Goal: Transaction & Acquisition: Purchase product/service

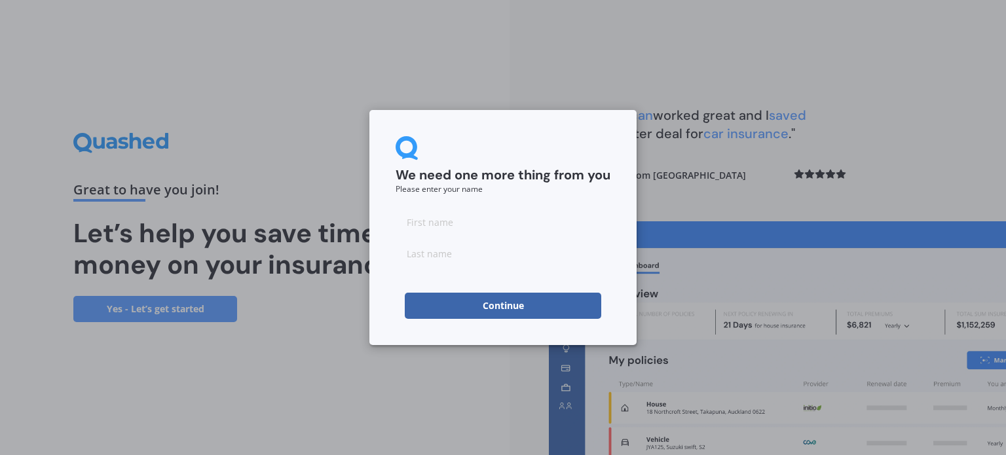
click at [438, 221] on input at bounding box center [503, 222] width 215 height 26
type input "[PERSON_NAME]"
type input "Menzies"
click at [539, 309] on button "Continue" at bounding box center [503, 306] width 197 height 26
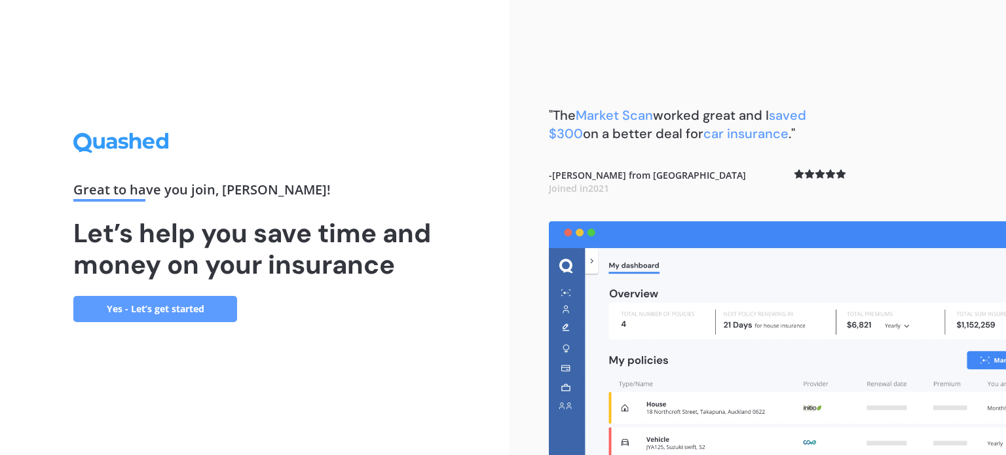
click at [214, 307] on link "Yes - Let’s get started" at bounding box center [155, 309] width 164 height 26
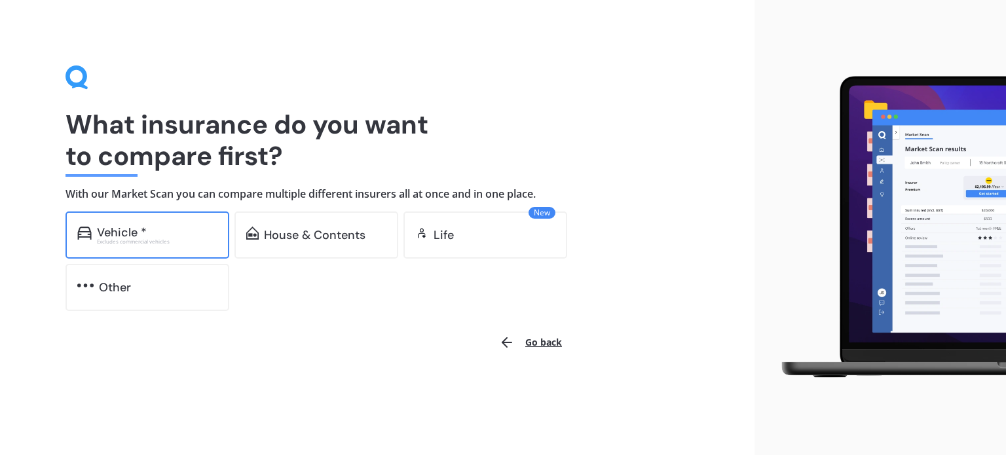
click at [167, 239] on div "Excludes commercial vehicles" at bounding box center [157, 241] width 121 height 5
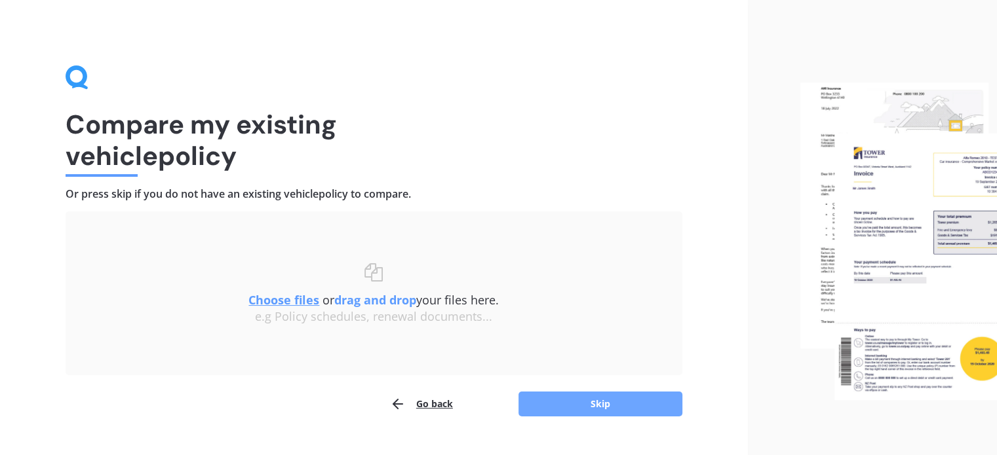
click at [556, 408] on button "Skip" at bounding box center [600, 404] width 164 height 25
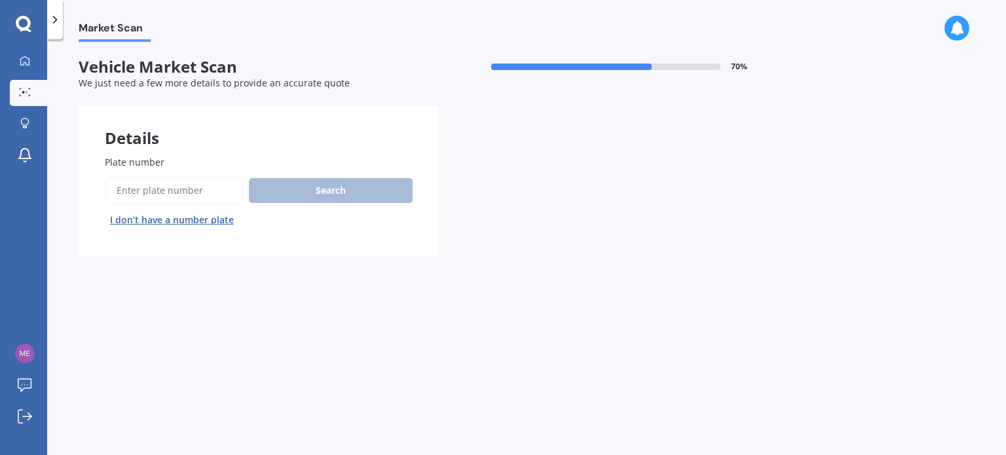
click at [157, 188] on input "Plate number" at bounding box center [174, 191] width 139 height 28
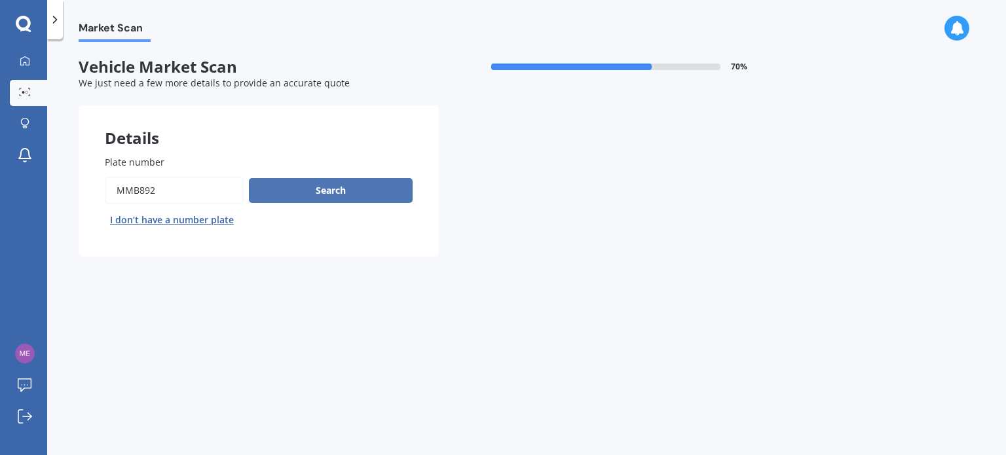
type input "mmb892"
click at [371, 195] on button "Search" at bounding box center [331, 190] width 164 height 25
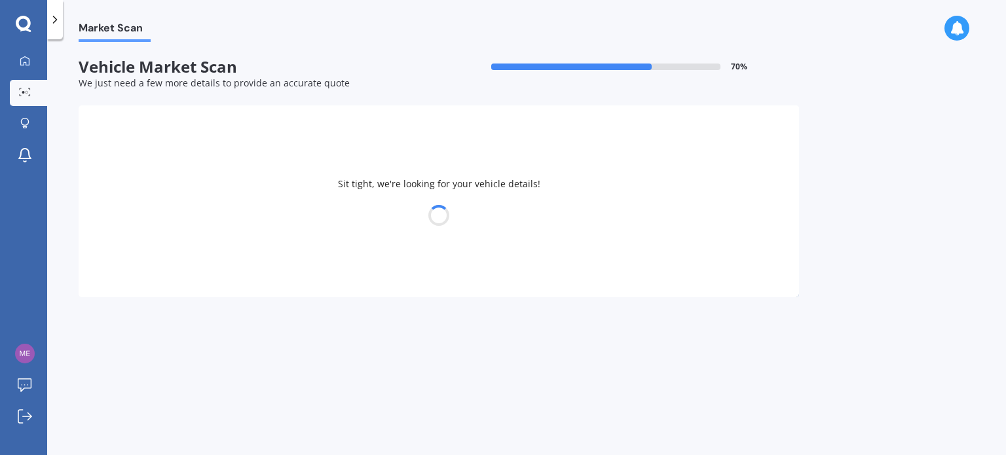
select select "SUBARU"
select select "XV"
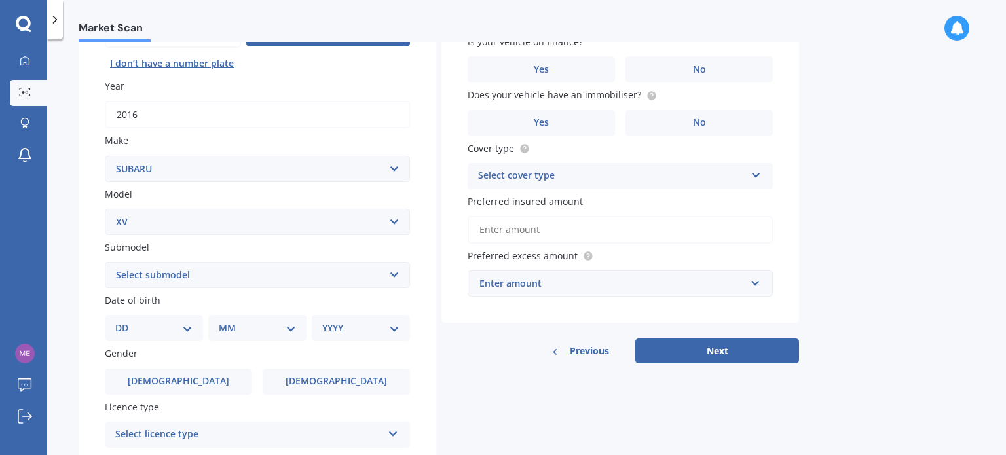
scroll to position [163, 0]
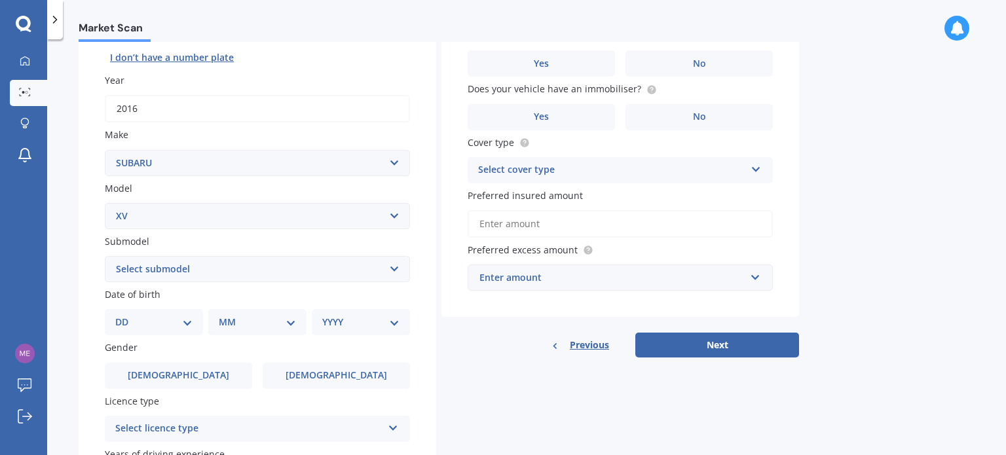
click at [203, 272] on select "Select submodel 2.0i 2.0i Hybrid 4WD 2.0i-L 2.0i-S 2.0L 4WD 2.0L AWD Hatchback …" at bounding box center [257, 269] width 305 height 26
select select "2.0L AWD"
click at [105, 256] on select "Select submodel 2.0i 2.0i Hybrid 4WD 2.0i-L 2.0i-S 2.0L 4WD 2.0L AWD Hatchback …" at bounding box center [257, 269] width 305 height 26
click at [187, 324] on select "DD 01 02 03 04 05 06 07 08 09 10 11 12 13 14 15 16 17 18 19 20 21 22 23 24 25 2…" at bounding box center [153, 322] width 77 height 14
select select "16"
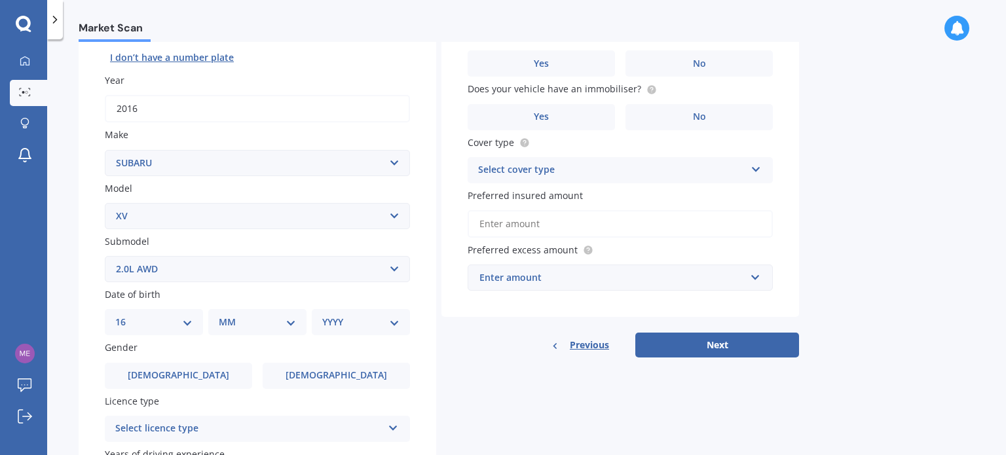
click at [126, 315] on select "DD 01 02 03 04 05 06 07 08 09 10 11 12 13 14 15 16 17 18 19 20 21 22 23 24 25 2…" at bounding box center [153, 322] width 77 height 14
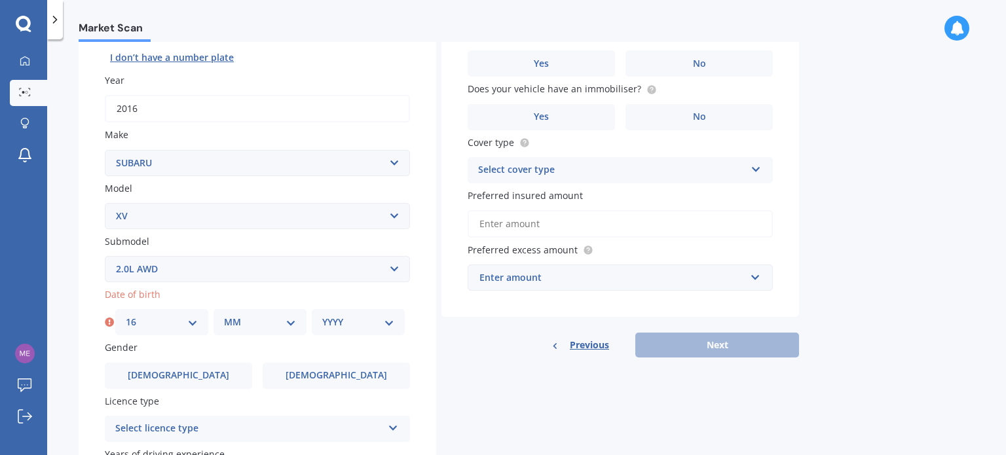
click at [246, 315] on select "MM 01 02 03 04 05 06 07 08 09 10 11 12" at bounding box center [260, 322] width 72 height 14
select select "12"
click at [224, 315] on select "MM 01 02 03 04 05 06 07 08 09 10 11 12" at bounding box center [260, 322] width 72 height 14
click at [339, 322] on select "YYYY 2025 2024 2023 2022 2021 2020 2019 2018 2017 2016 2015 2014 2013 2012 2011…" at bounding box center [358, 322] width 72 height 14
select select "1972"
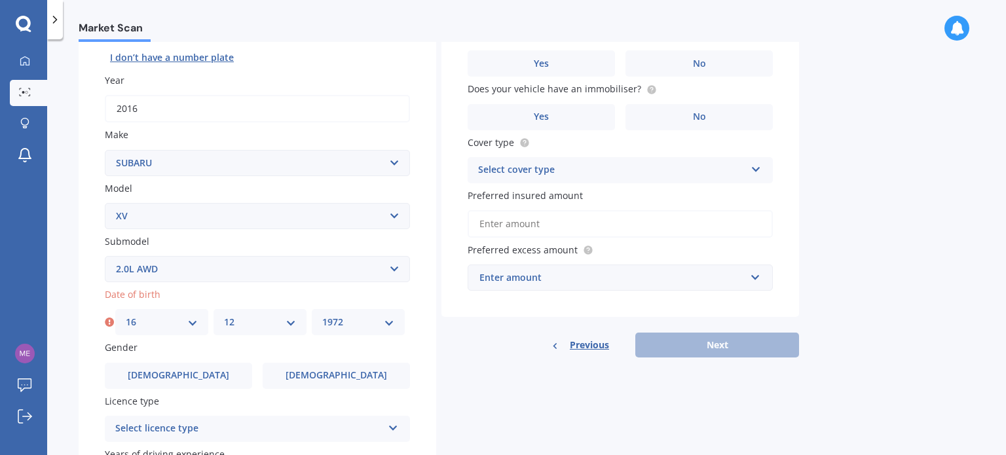
click at [322, 315] on select "YYYY 2025 2024 2023 2022 2021 2020 2019 2018 2017 2016 2015 2014 2013 2012 2011…" at bounding box center [358, 322] width 72 height 14
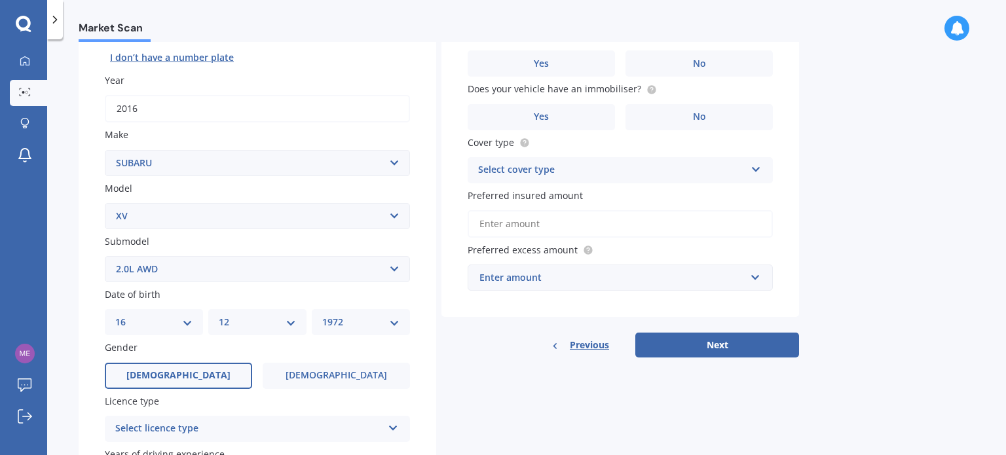
click at [186, 383] on label "[DEMOGRAPHIC_DATA]" at bounding box center [178, 376] width 147 height 26
click at [0, 0] on input "[DEMOGRAPHIC_DATA]" at bounding box center [0, 0] width 0 height 0
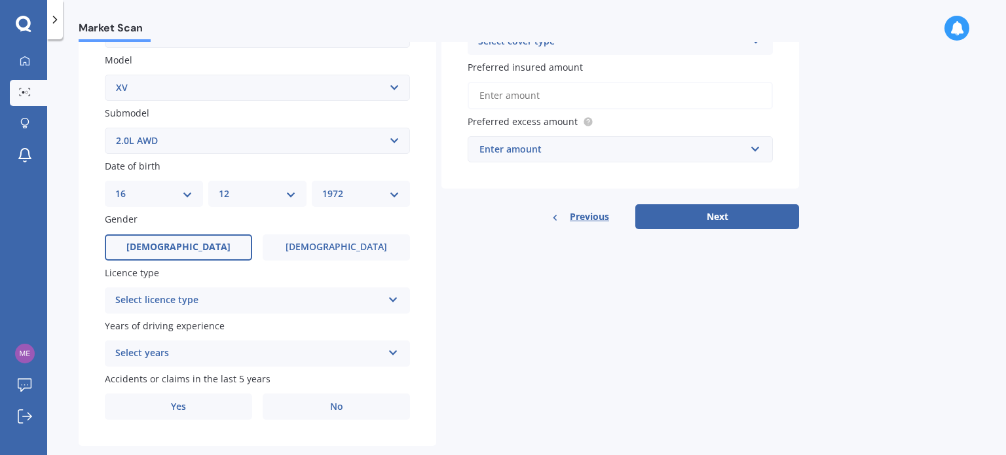
scroll to position [294, 0]
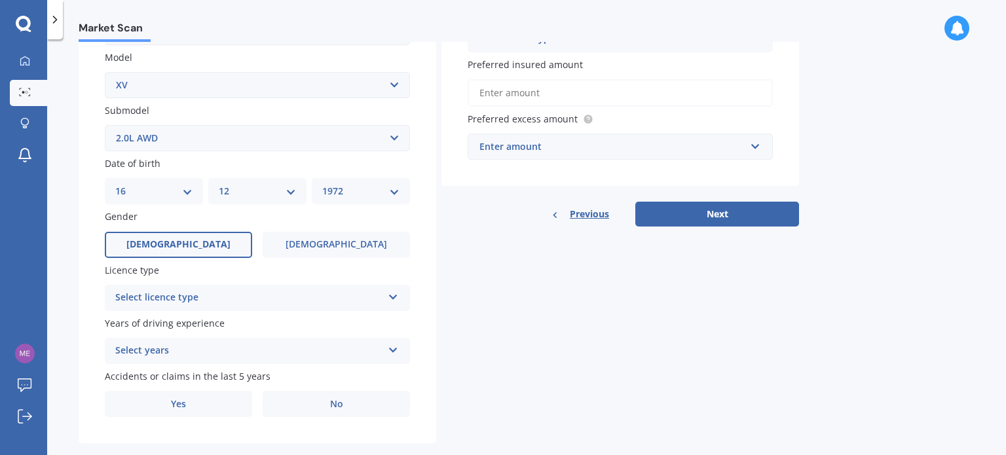
click at [202, 294] on div "Select licence type" at bounding box center [248, 298] width 267 height 16
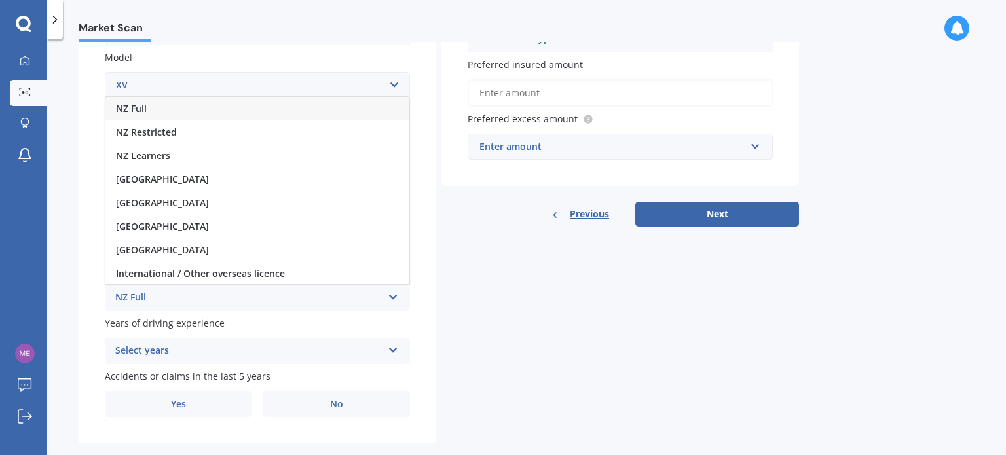
click at [160, 107] on div "NZ Full" at bounding box center [257, 109] width 304 height 24
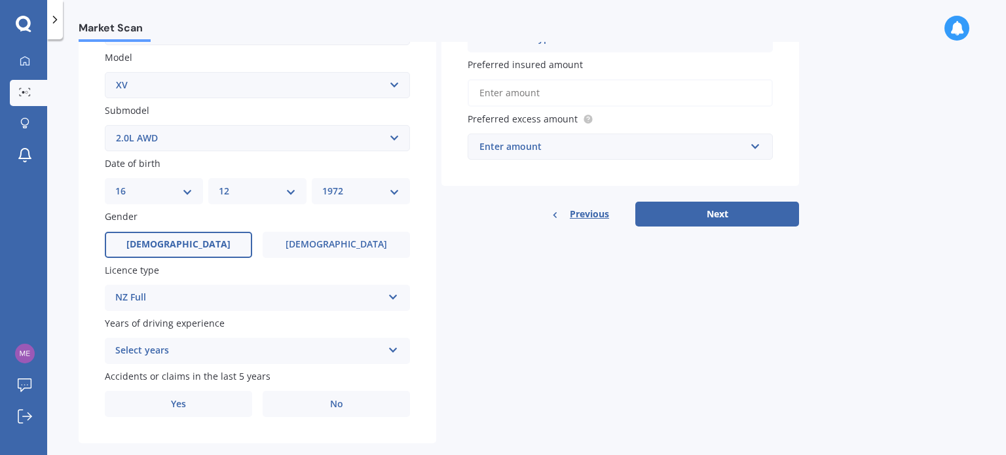
click at [178, 353] on div "Select years" at bounding box center [248, 351] width 267 height 16
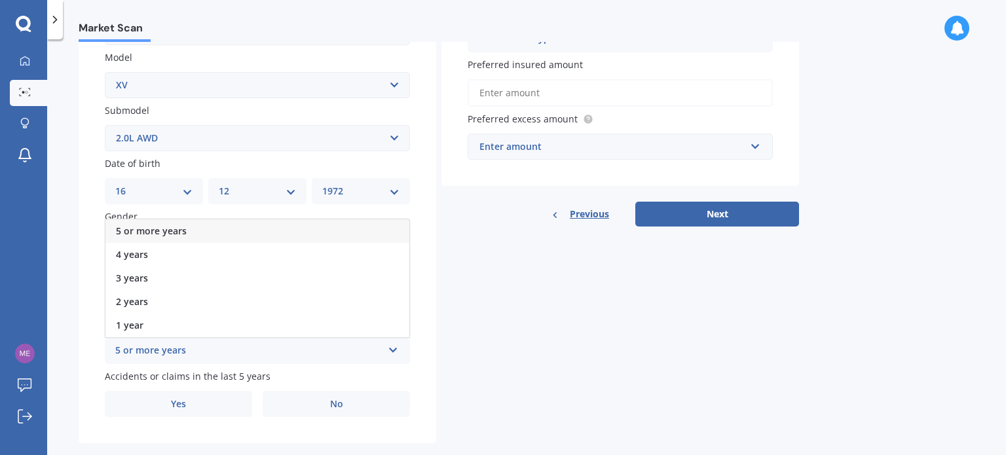
click at [176, 236] on span "5 or more years" at bounding box center [151, 231] width 71 height 12
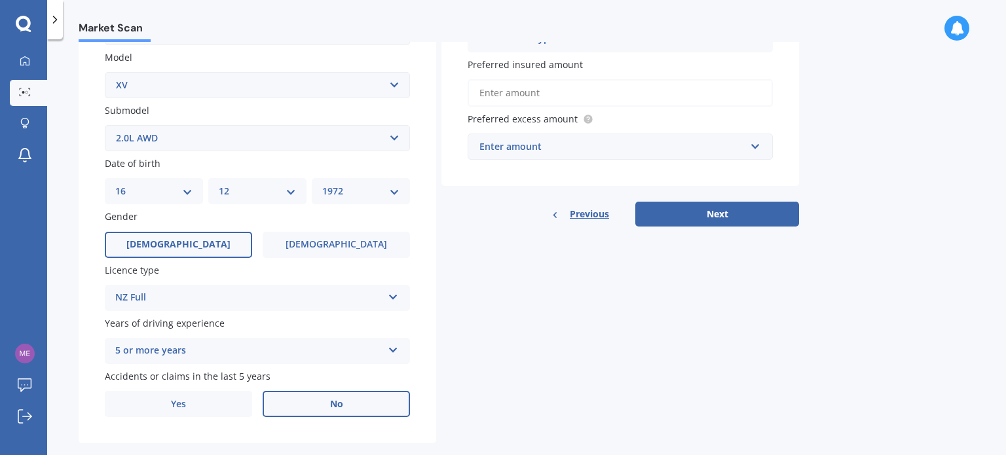
click at [324, 406] on label "No" at bounding box center [336, 404] width 147 height 26
click at [0, 0] on input "No" at bounding box center [0, 0] width 0 height 0
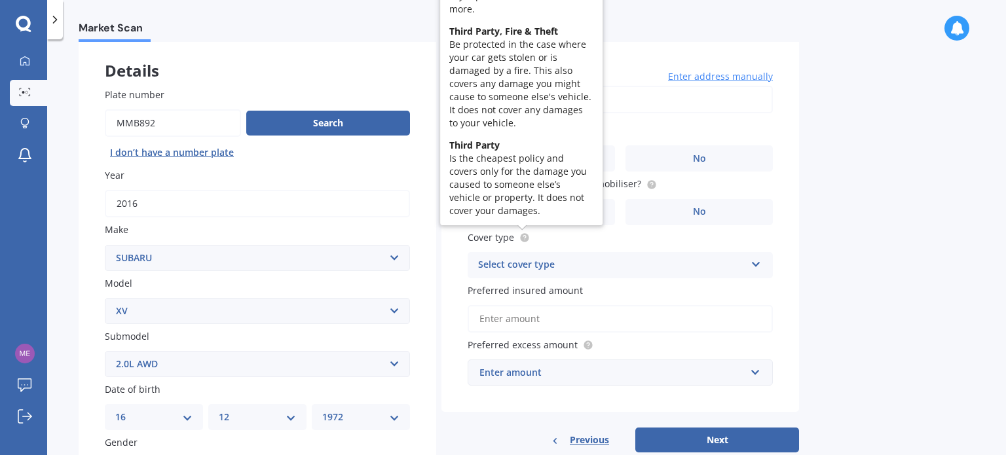
scroll to position [0, 0]
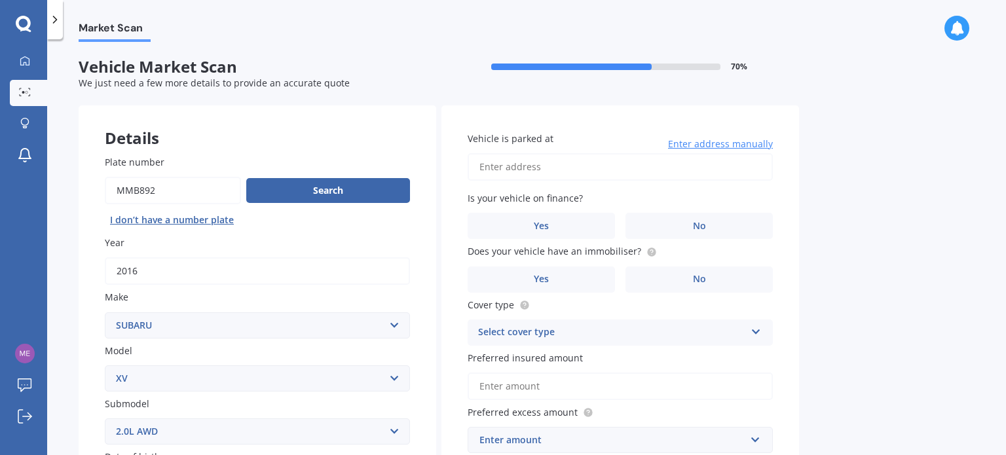
click at [555, 170] on input "Vehicle is parked at" at bounding box center [620, 167] width 305 height 28
type input "[STREET_ADDRESS]"
click at [652, 233] on label "No" at bounding box center [699, 226] width 147 height 26
click at [0, 0] on input "No" at bounding box center [0, 0] width 0 height 0
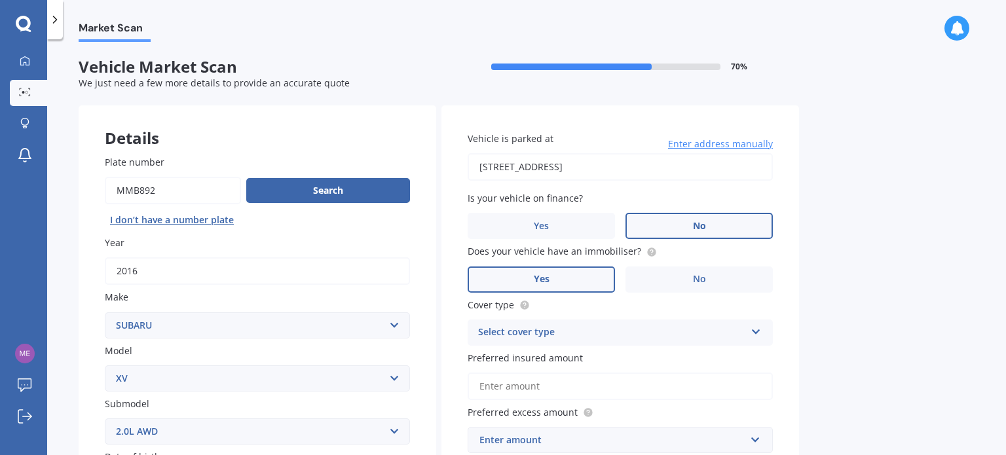
click at [584, 288] on label "Yes" at bounding box center [541, 280] width 147 height 26
click at [0, 0] on input "Yes" at bounding box center [0, 0] width 0 height 0
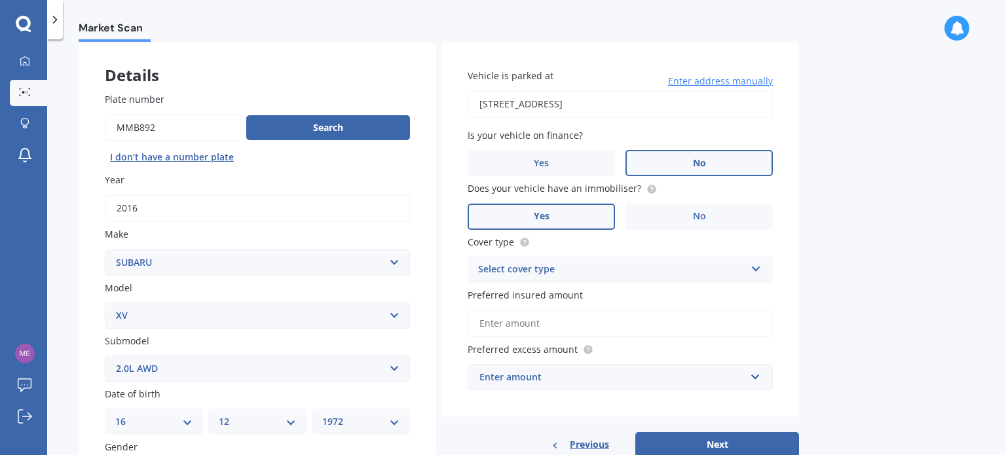
scroll to position [90, 0]
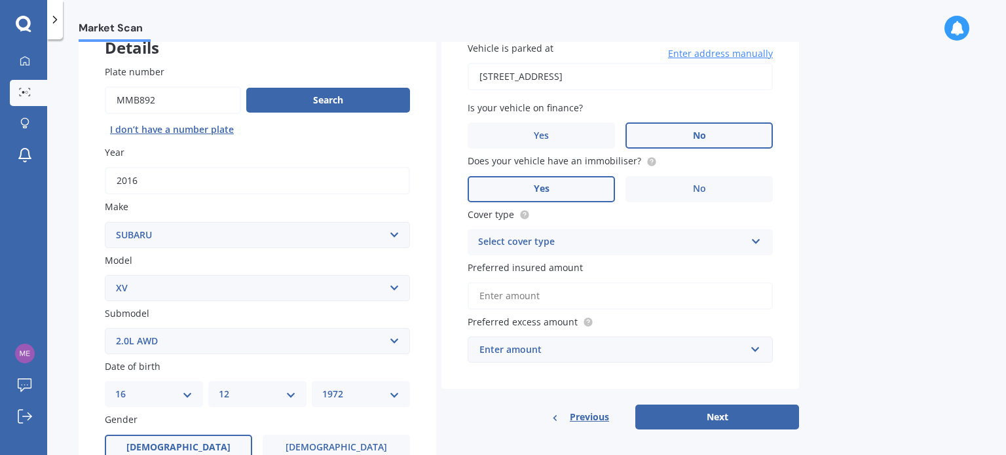
click at [613, 248] on div "Select cover type" at bounding box center [611, 243] width 267 height 16
click at [585, 272] on div "Comprehensive" at bounding box center [621, 268] width 304 height 24
click at [565, 294] on input "Preferred insured amount" at bounding box center [620, 296] width 305 height 28
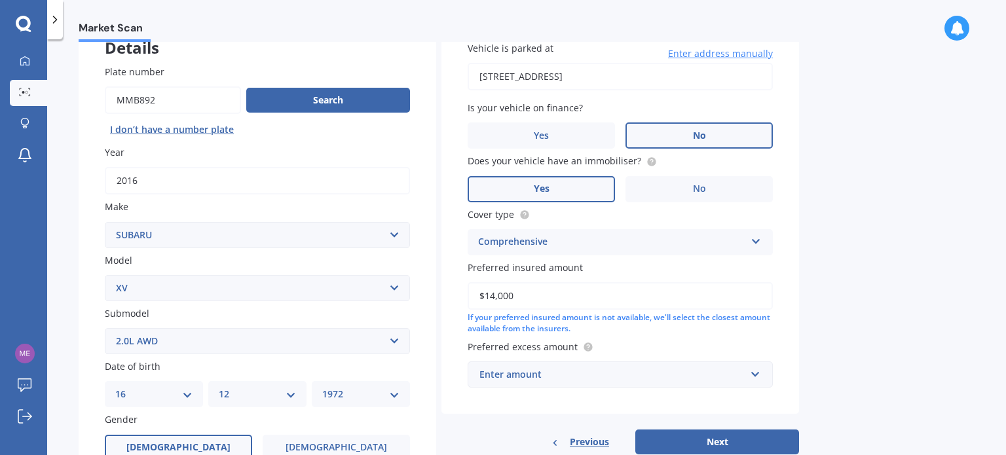
type input "$14,000"
click at [557, 376] on div "Enter amount" at bounding box center [613, 375] width 266 height 14
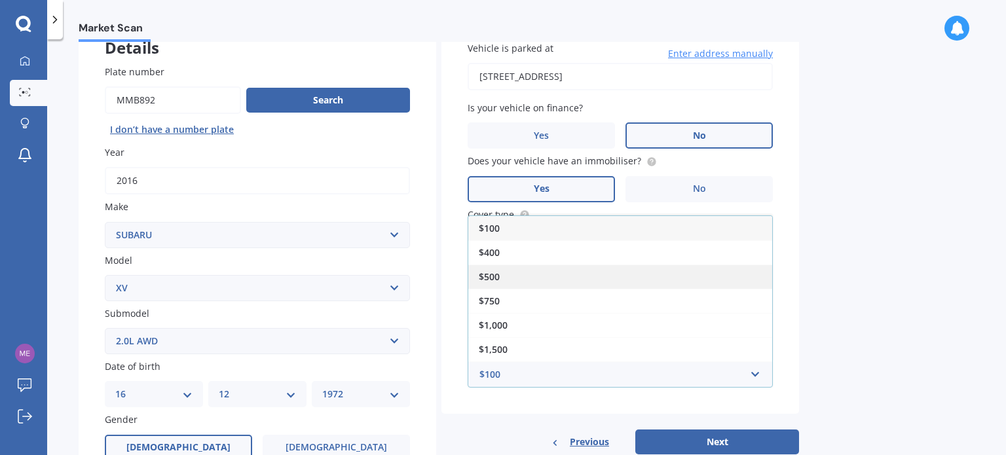
click at [529, 280] on div "$500" at bounding box center [621, 277] width 304 height 24
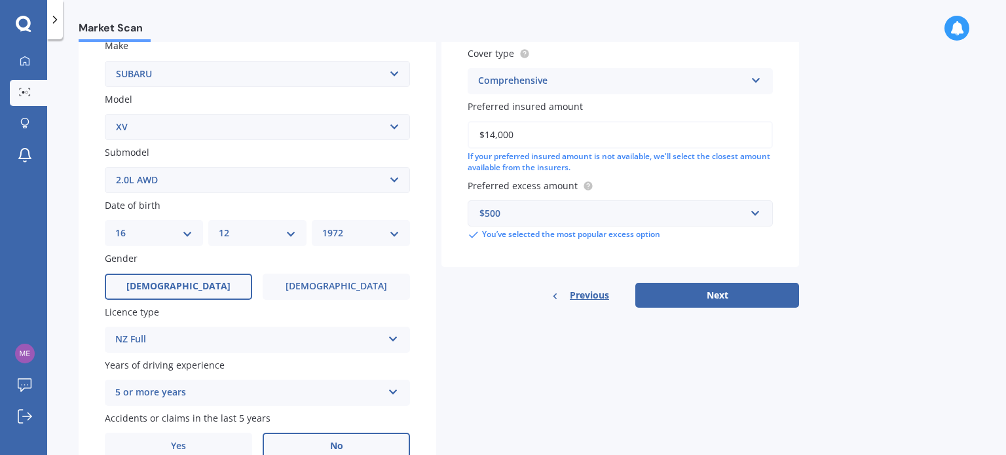
scroll to position [253, 0]
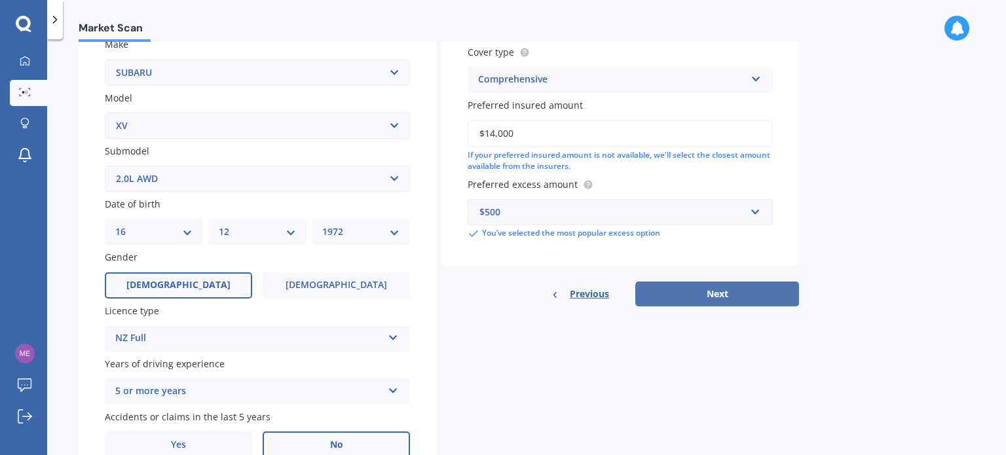
click at [684, 292] on button "Next" at bounding box center [718, 294] width 164 height 25
select select "16"
select select "12"
select select "1972"
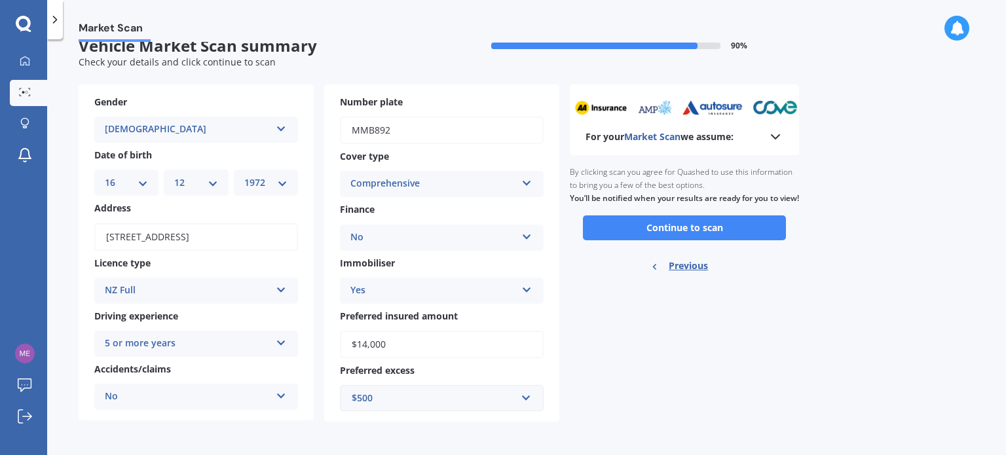
scroll to position [0, 0]
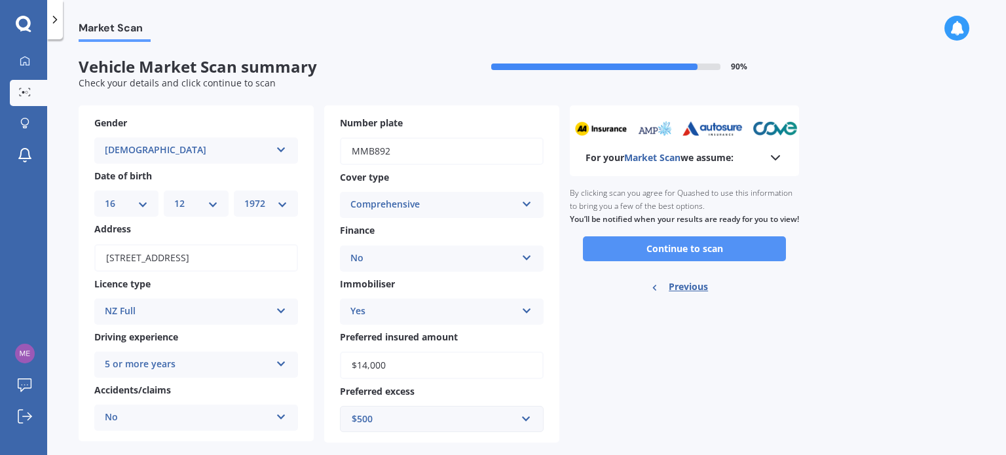
click at [634, 261] on button "Continue to scan" at bounding box center [684, 249] width 203 height 25
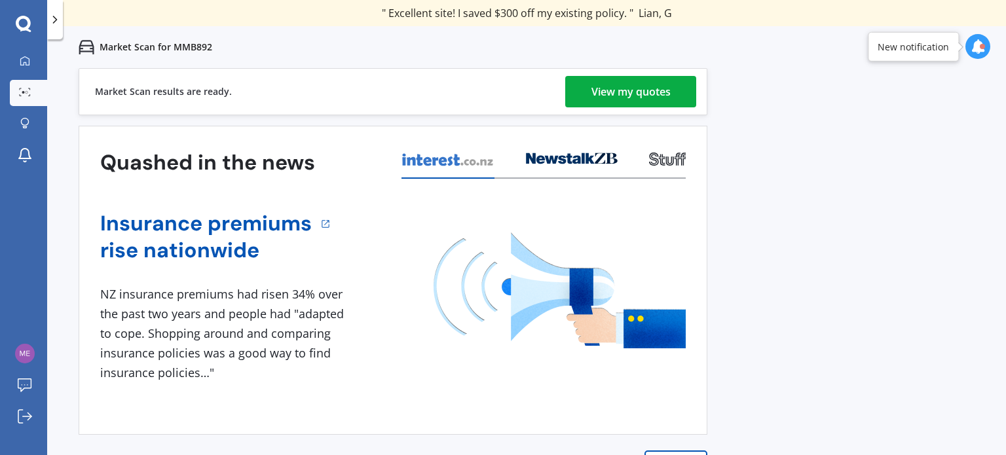
click at [675, 85] on link "View my quotes" at bounding box center [630, 91] width 131 height 31
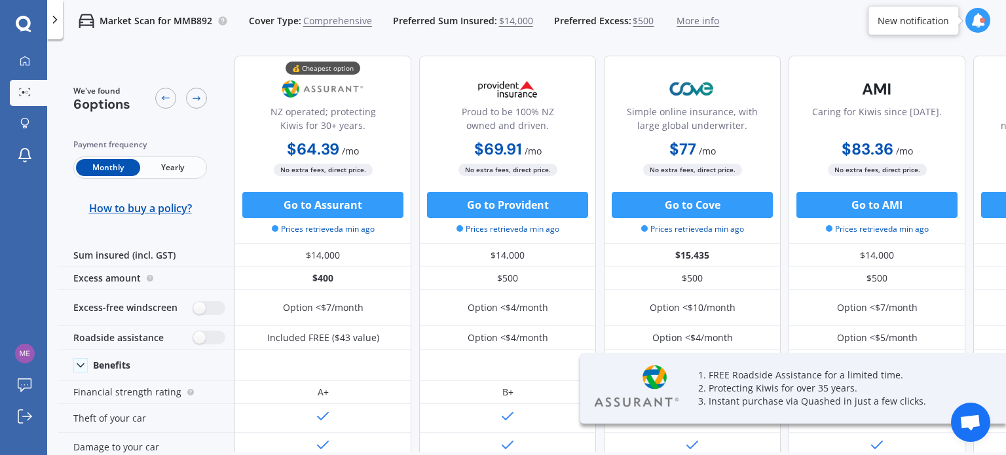
click at [185, 170] on span "Yearly" at bounding box center [172, 167] width 64 height 17
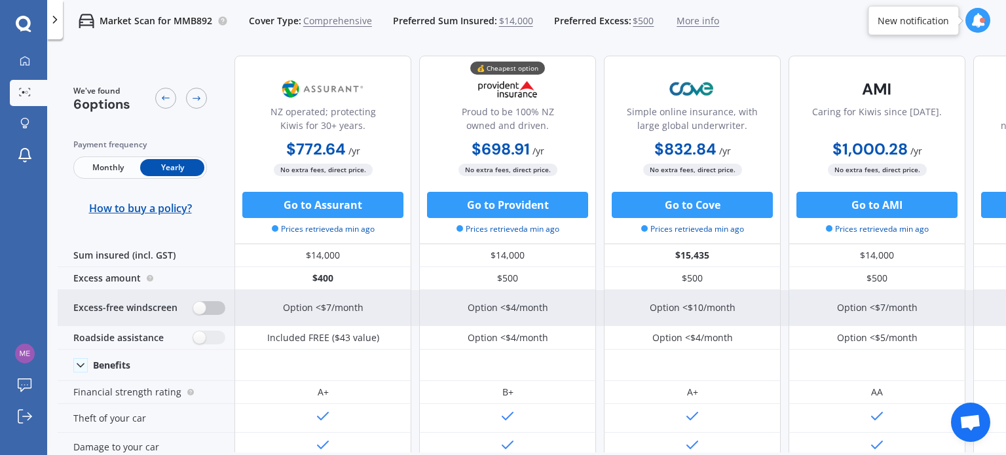
click at [202, 311] on label at bounding box center [209, 308] width 32 height 14
radio input "true"
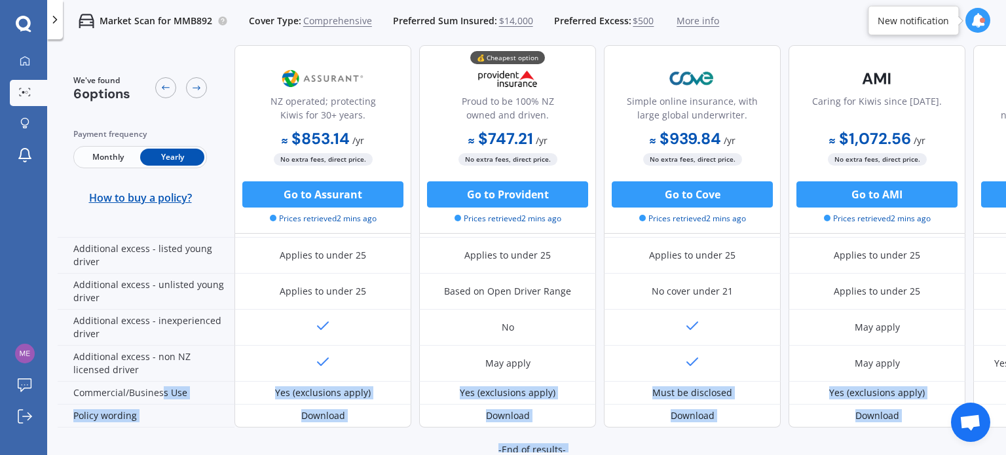
scroll to position [746, 0]
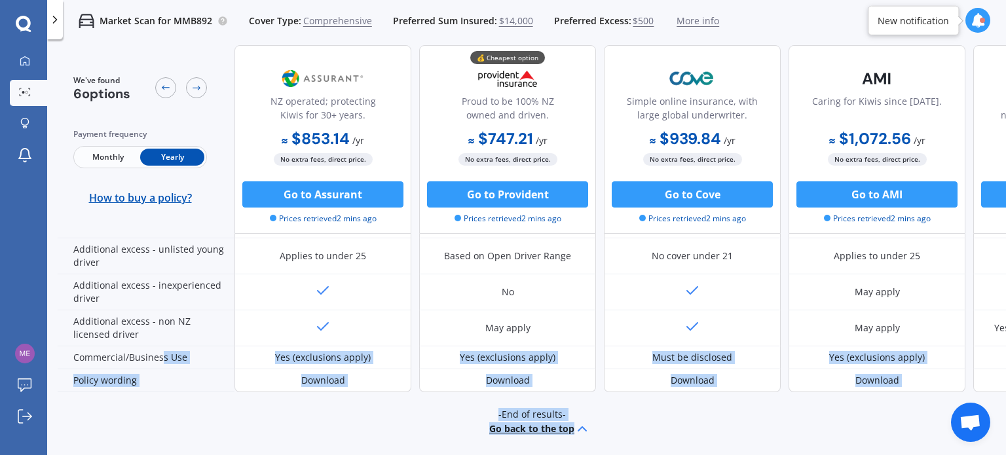
drag, startPoint x: 163, startPoint y: 444, endPoint x: 241, endPoint y: 450, distance: 78.2
click at [241, 450] on div "We've found 6 options Payment frequency Monthly Yearly How to buy a policy? NZ …" at bounding box center [532, 249] width 949 height 408
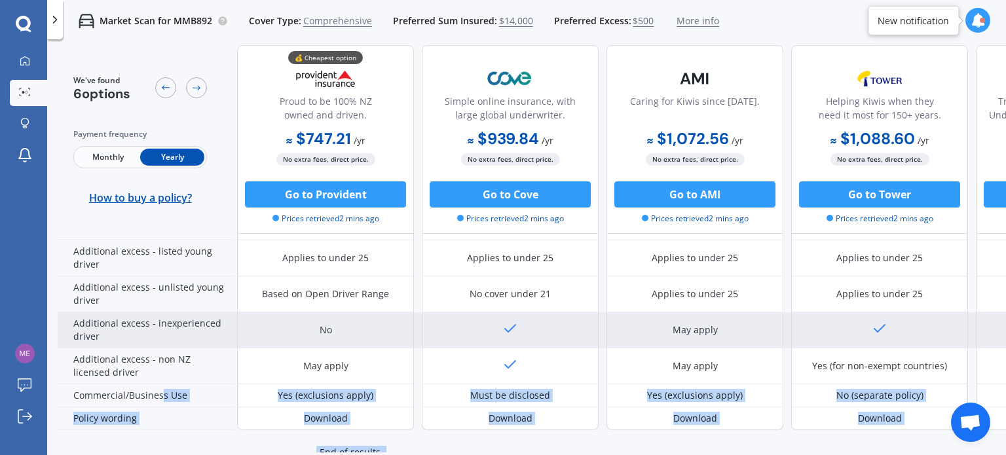
scroll to position [705, 182]
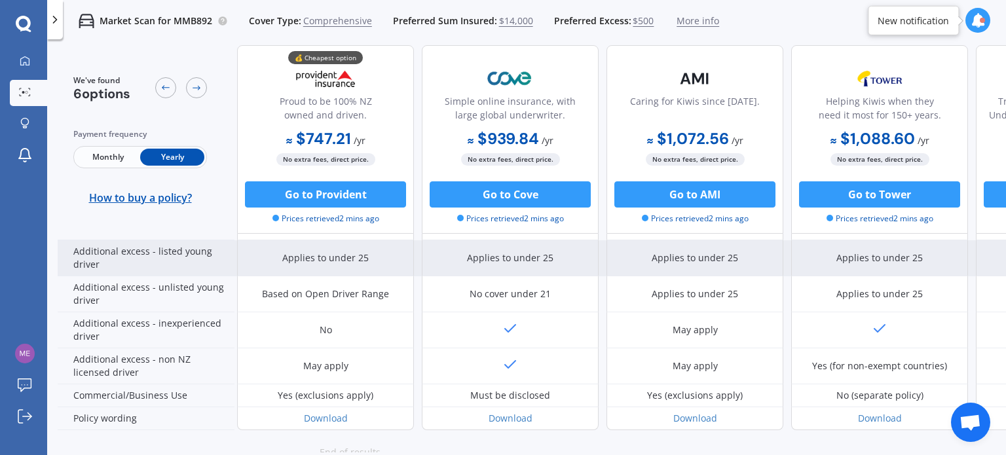
click at [169, 261] on div "Additional excess - listed young driver" at bounding box center [146, 258] width 177 height 36
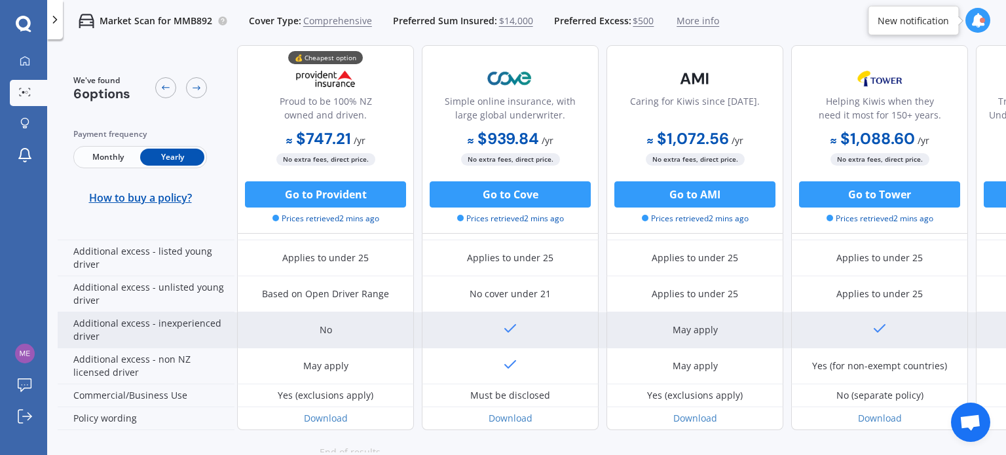
scroll to position [746, 182]
